Goal: Task Accomplishment & Management: Manage account settings

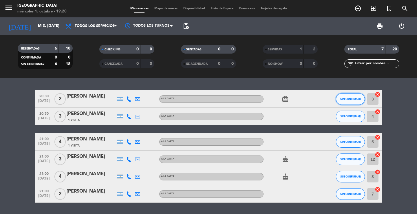
click at [355, 102] on button "SIN CONFIRMAR" at bounding box center [350, 99] width 29 height 12
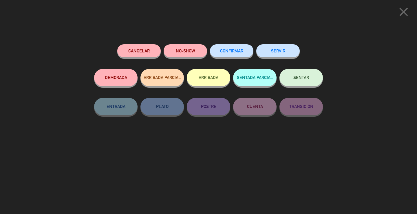
click at [236, 50] on span "CONFIRMAR" at bounding box center [231, 50] width 23 height 5
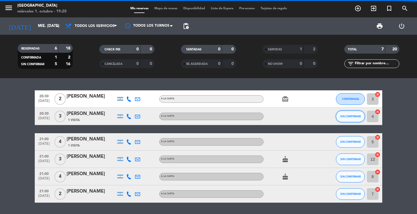
click at [353, 116] on span "SIN CONFIRMAR" at bounding box center [351, 116] width 21 height 3
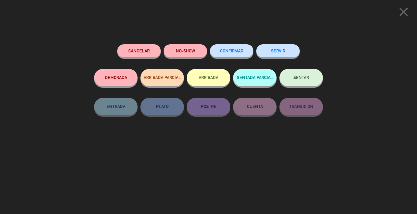
click at [242, 50] on span "CONFIRMAR" at bounding box center [231, 50] width 23 height 5
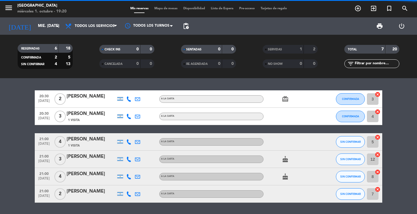
click at [355, 142] on span "SIN CONFIRMAR" at bounding box center [351, 141] width 21 height 3
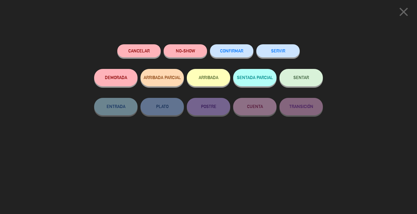
click at [237, 53] on span "CONFIRMAR" at bounding box center [231, 50] width 23 height 5
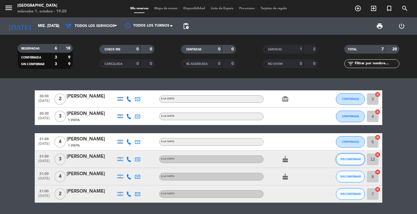
click at [354, 158] on span "SIN CONFIRMAR" at bounding box center [351, 159] width 21 height 3
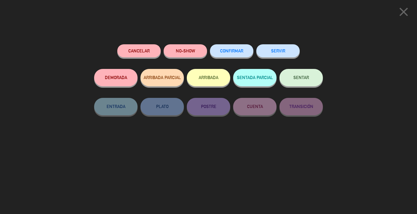
click at [232, 51] on span "CONFIRMAR" at bounding box center [231, 50] width 23 height 5
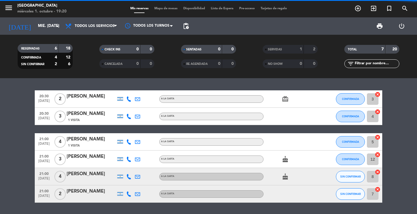
click at [359, 174] on button "SIN CONFIRMAR" at bounding box center [350, 177] width 29 height 12
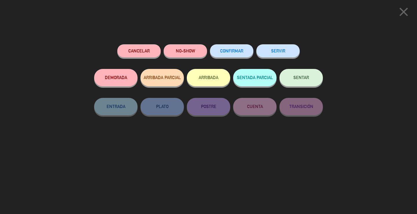
click at [222, 45] on button "CONFIRMAR" at bounding box center [231, 50] width 43 height 13
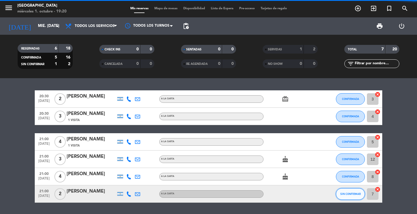
click at [354, 194] on span "SIN CONFIRMAR" at bounding box center [351, 193] width 21 height 3
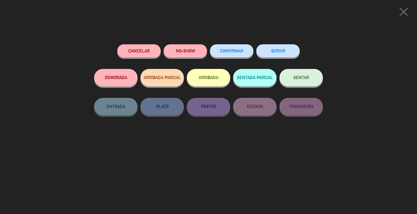
click at [225, 50] on span "CONFIRMAR" at bounding box center [231, 50] width 23 height 5
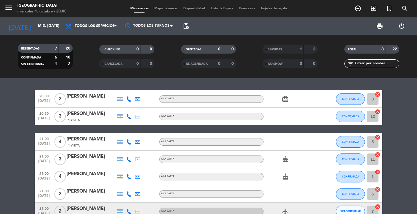
scroll to position [29, 0]
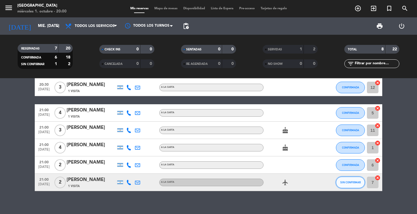
click at [353, 181] on button "SIN CONFIRMAR" at bounding box center [350, 183] width 29 height 12
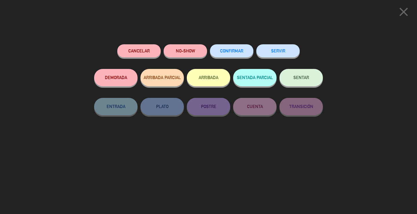
click at [227, 52] on span "CONFIRMAR" at bounding box center [231, 50] width 23 height 5
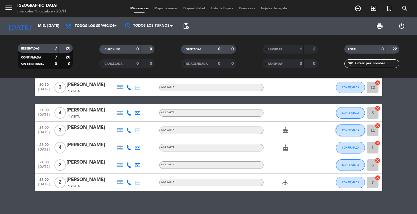
click at [350, 130] on span "CONFIRMADA" at bounding box center [350, 130] width 17 height 3
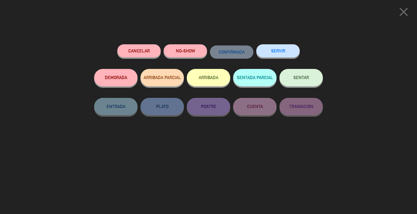
click at [133, 49] on button "Cancelar" at bounding box center [138, 50] width 43 height 13
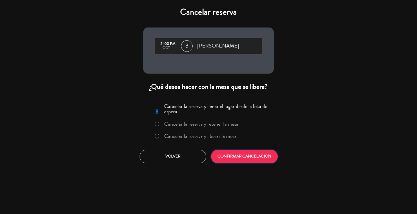
click at [231, 158] on button "CONFIRMAR CANCELACIÓN" at bounding box center [244, 157] width 67 height 14
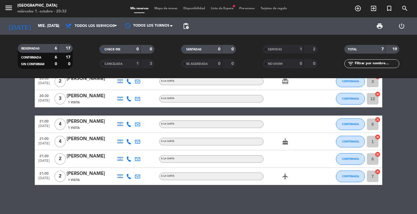
scroll to position [0, 0]
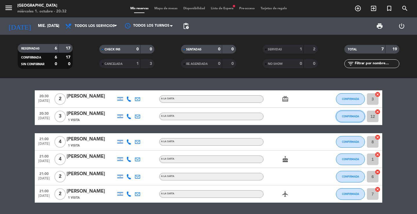
click at [346, 117] on span "CONFIRMADA" at bounding box center [350, 116] width 17 height 3
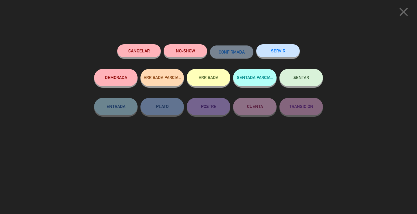
click at [297, 82] on button "SENTAR" at bounding box center [301, 77] width 43 height 17
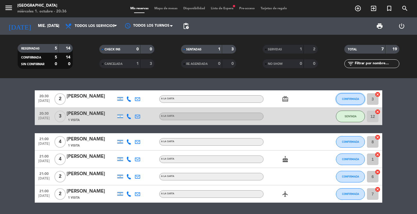
click at [350, 101] on button "CONFIRMADA" at bounding box center [350, 99] width 29 height 12
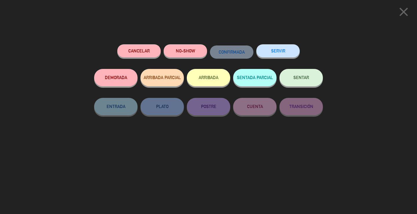
click at [297, 80] on button "SENTAR" at bounding box center [301, 77] width 43 height 17
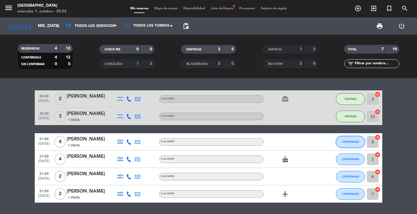
click at [350, 144] on button "CONFIRMADA" at bounding box center [350, 142] width 29 height 12
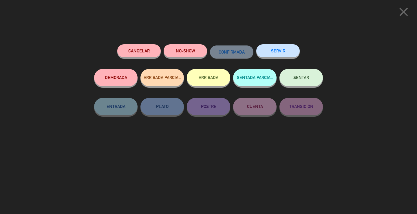
click at [300, 79] on span "SENTAR" at bounding box center [302, 77] width 16 height 5
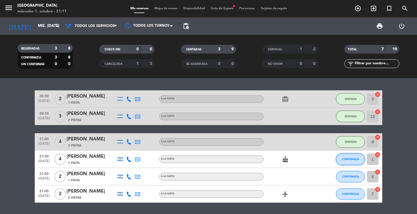
click at [358, 159] on span "CONFIRMADA" at bounding box center [350, 159] width 17 height 3
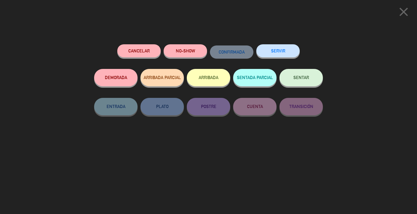
click at [272, 47] on button "SERVIR" at bounding box center [277, 50] width 43 height 13
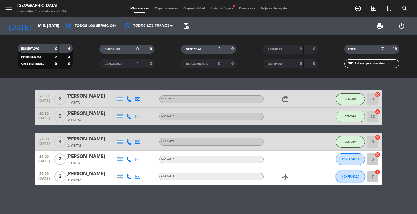
click at [351, 180] on button "CONFIRMADA" at bounding box center [350, 177] width 29 height 12
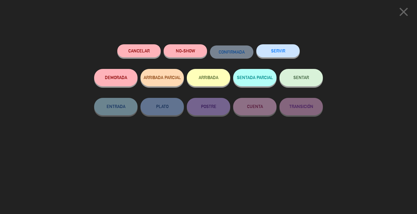
click at [274, 43] on div "Cancelar NO-SHOW CONFIRMADA SERVIR DEMORADA ARRIBADA PARCIAL ARRIBADA SENTADA P…" at bounding box center [208, 127] width 237 height 174
click at [276, 48] on button "SERVIR" at bounding box center [277, 50] width 43 height 13
